Goal: Task Accomplishment & Management: Use online tool/utility

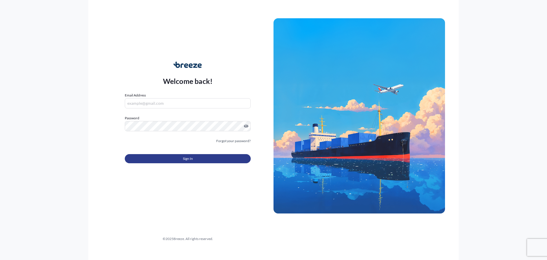
type input "[PERSON_NAME][EMAIL_ADDRESS][PERSON_NAME][DOMAIN_NAME]"
click at [206, 155] on button "Sign In" at bounding box center [188, 158] width 126 height 9
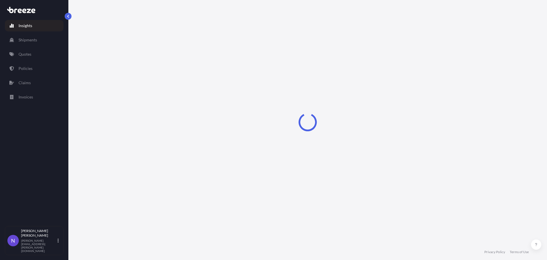
select select "2025"
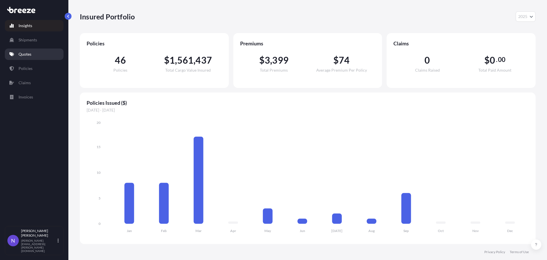
click at [26, 58] on link "Quotes" at bounding box center [34, 53] width 59 height 11
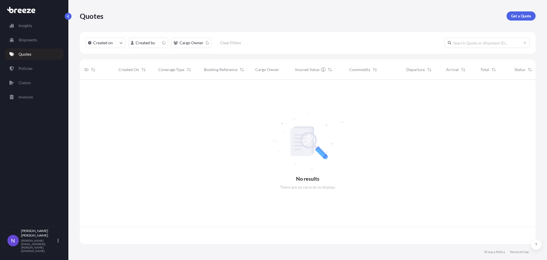
scroll to position [163, 452]
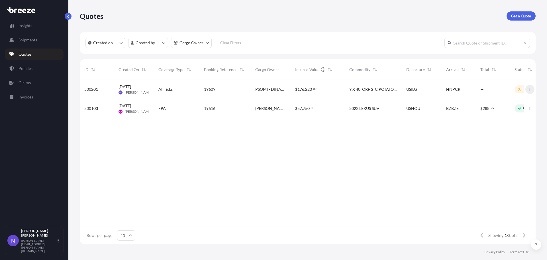
click at [528, 93] on button "button" at bounding box center [530, 89] width 9 height 9
click at [519, 102] on p "Duplicate quote" at bounding box center [508, 101] width 29 height 6
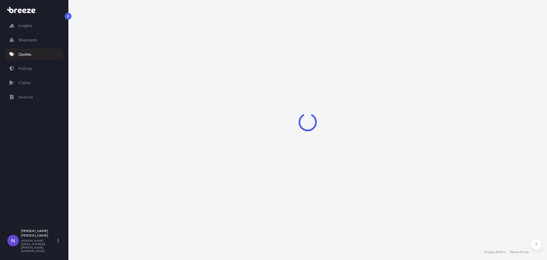
select select "Sea"
select select "2"
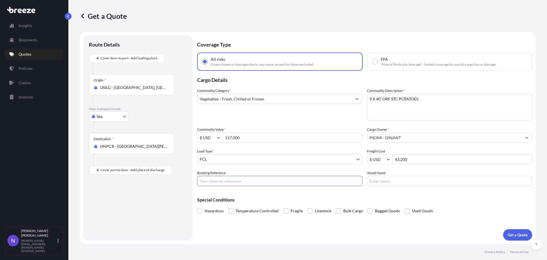
click at [289, 179] on input "Booking Reference" at bounding box center [279, 181] width 165 height 10
type input "19610"
click at [161, 214] on div "Route Details Cover door to port - Add loading place Place of loading Road Road…" at bounding box center [138, 138] width 98 height 194
click at [253, 212] on span "Temperature Controlled" at bounding box center [257, 210] width 43 height 9
click at [228, 206] on input "Temperature Controlled" at bounding box center [228, 206] width 0 height 0
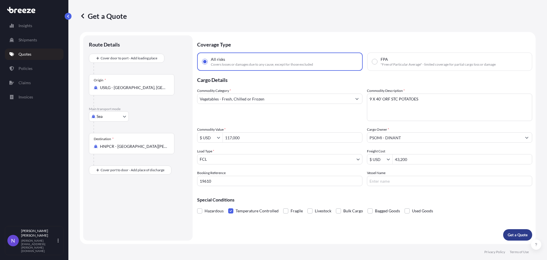
click at [512, 234] on p "Get a Quote" at bounding box center [518, 235] width 20 height 6
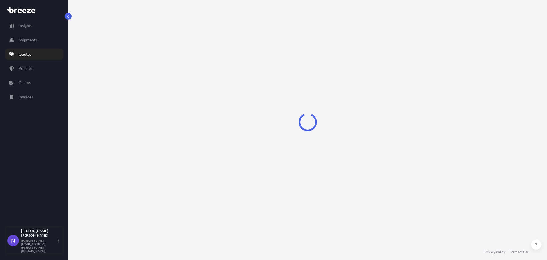
select select "Sea"
select select "2"
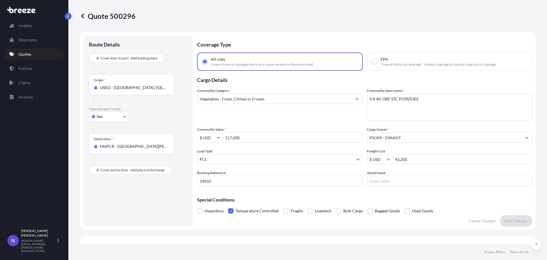
scroll to position [207, 0]
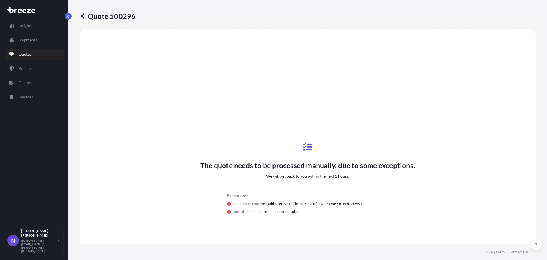
click at [82, 15] on icon at bounding box center [82, 15] width 3 height 5
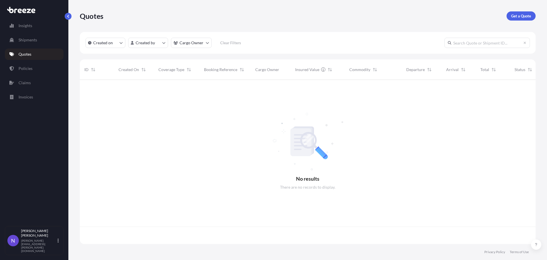
scroll to position [163, 452]
